Goal: Contribute content

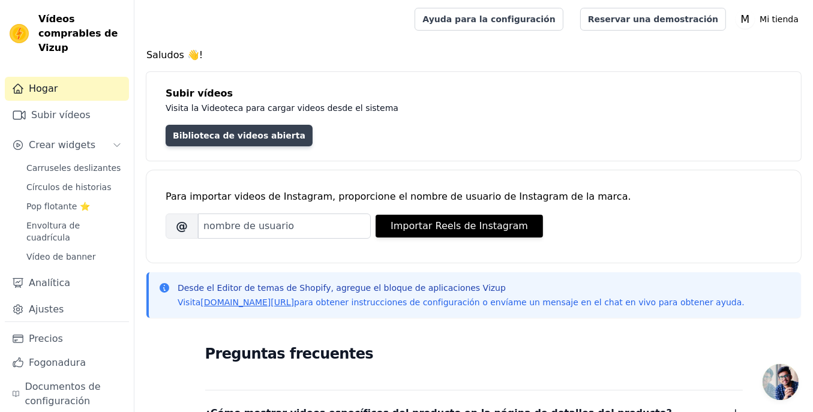
click at [221, 133] on font "Biblioteca de videos abierta" at bounding box center [239, 136] width 133 height 10
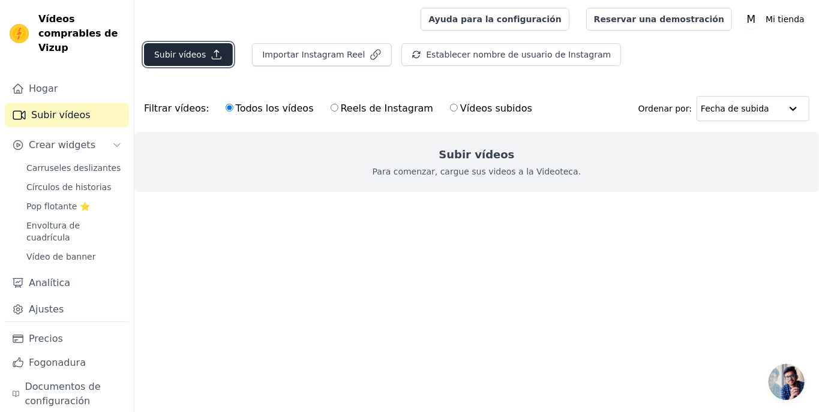
click at [162, 49] on font "Subir vídeos" at bounding box center [180, 55] width 52 height 12
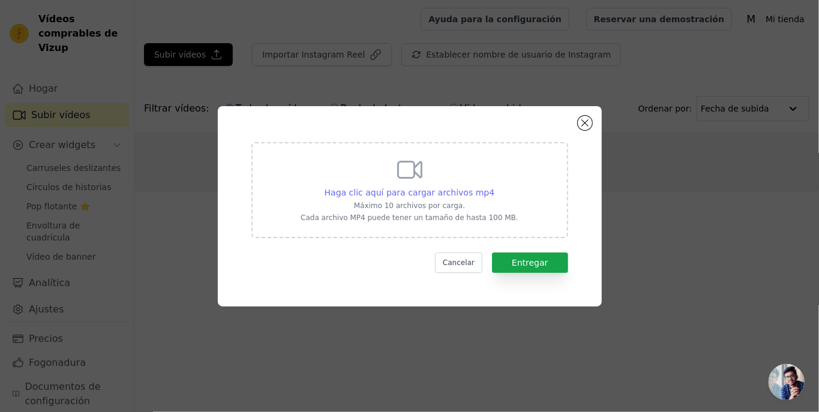
click at [428, 194] on font "Haga clic aquí para cargar archivos mp4" at bounding box center [410, 193] width 170 height 10
click at [494, 187] on input "Haga clic aquí para cargar archivos mp4 Máximo 10 archivos por carga. Cada arch…" at bounding box center [494, 186] width 1 height 1
click at [589, 122] on button "Cerrar modal" at bounding box center [585, 123] width 14 height 14
